Goal: Transaction & Acquisition: Obtain resource

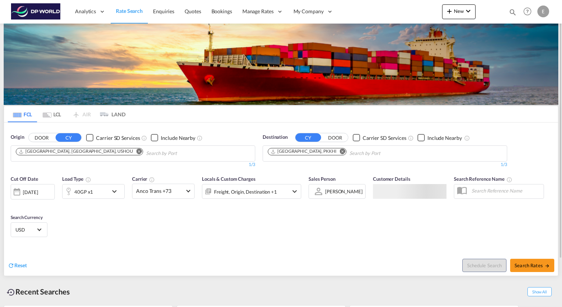
click at [136, 151] on md-icon "Remove" at bounding box center [139, 152] width 6 height 6
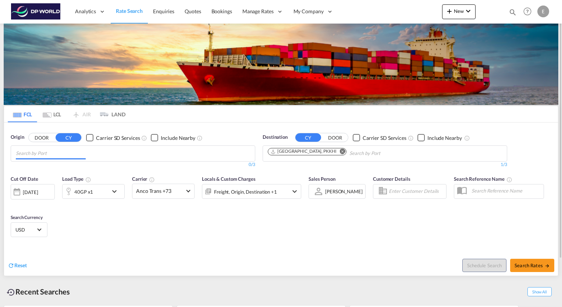
click at [72, 151] on input "Chips input." at bounding box center [51, 153] width 70 height 12
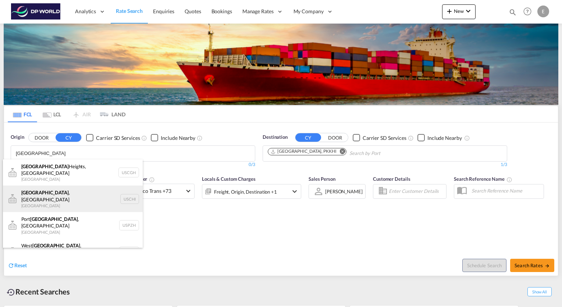
type input "[GEOGRAPHIC_DATA]"
click at [41, 188] on div "[GEOGRAPHIC_DATA] , IL United States USCHI" at bounding box center [73, 198] width 140 height 26
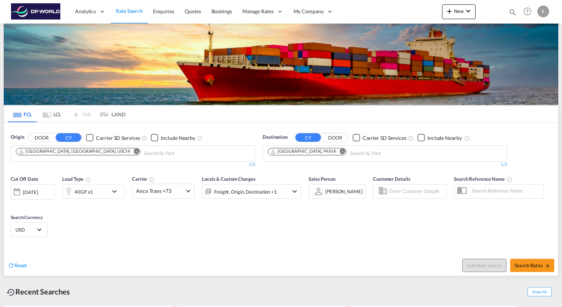
click at [340, 151] on md-icon "Remove" at bounding box center [343, 152] width 6 height 6
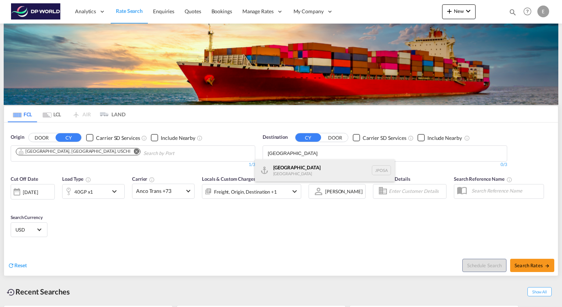
type input "[GEOGRAPHIC_DATA]"
click at [293, 164] on div "Osaka [GEOGRAPHIC_DATA] JPOSA" at bounding box center [325, 170] width 140 height 22
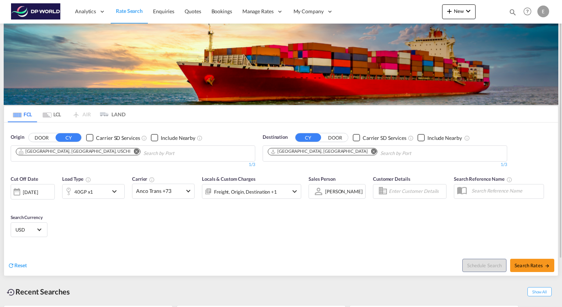
click at [113, 189] on md-icon "icon-chevron-down" at bounding box center [116, 191] width 13 height 9
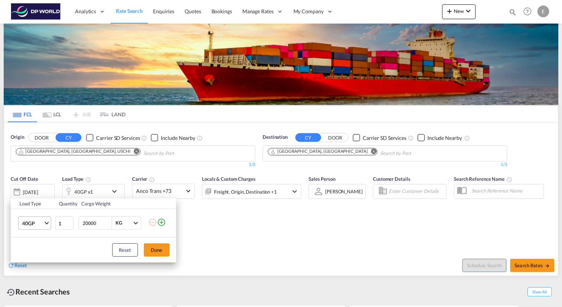
click at [49, 221] on md-select-value "40GP" at bounding box center [35, 223] width 29 height 13
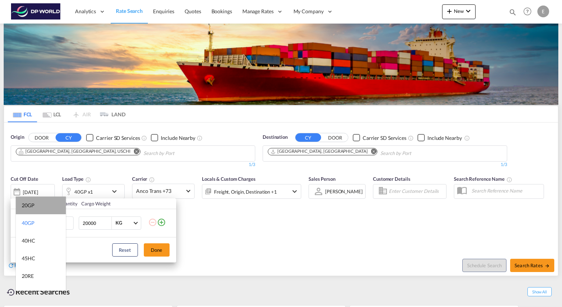
click at [44, 206] on md-option "20GP" at bounding box center [41, 205] width 50 height 18
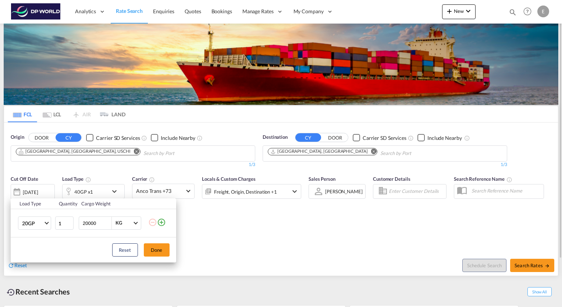
click at [150, 247] on button "Done" at bounding box center [157, 249] width 26 height 13
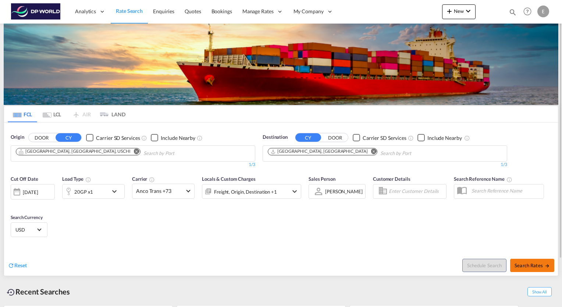
click at [532, 265] on span "Search Rates" at bounding box center [531, 265] width 35 height 6
type input "USCHI to JPOSA / [DATE]"
